Goal: Information Seeking & Learning: Learn about a topic

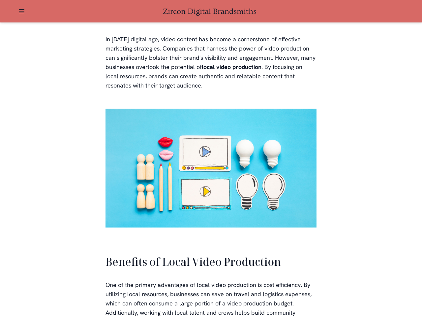
scroll to position [1279, 0]
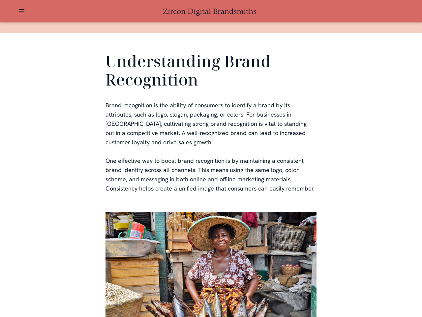
scroll to position [198, 0]
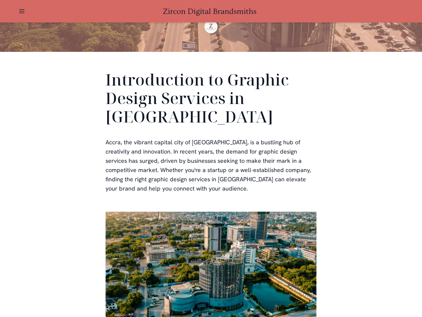
scroll to position [198, 0]
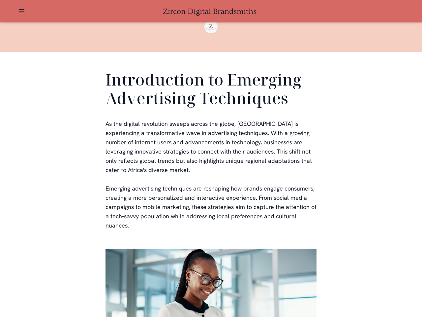
scroll to position [198, 0]
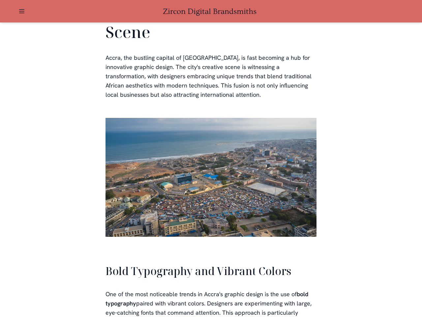
scroll to position [1494, 0]
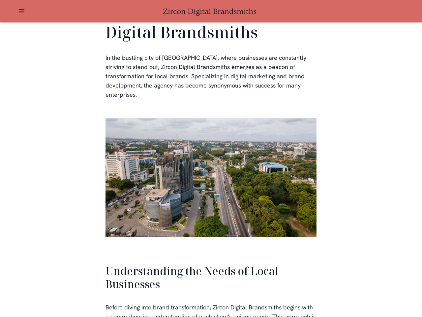
scroll to position [1407, 0]
